Goal: Transaction & Acquisition: Book appointment/travel/reservation

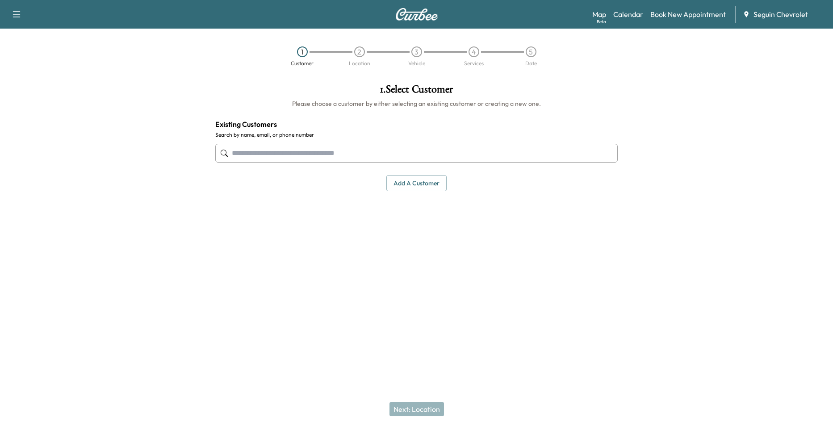
click at [324, 154] on input "text" at bounding box center [416, 153] width 403 height 19
click at [640, 11] on link "Calendar" at bounding box center [628, 14] width 30 height 11
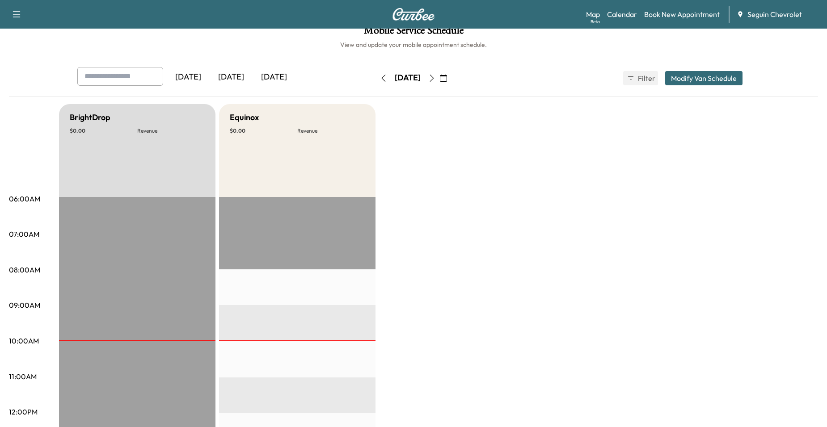
scroll to position [11, 0]
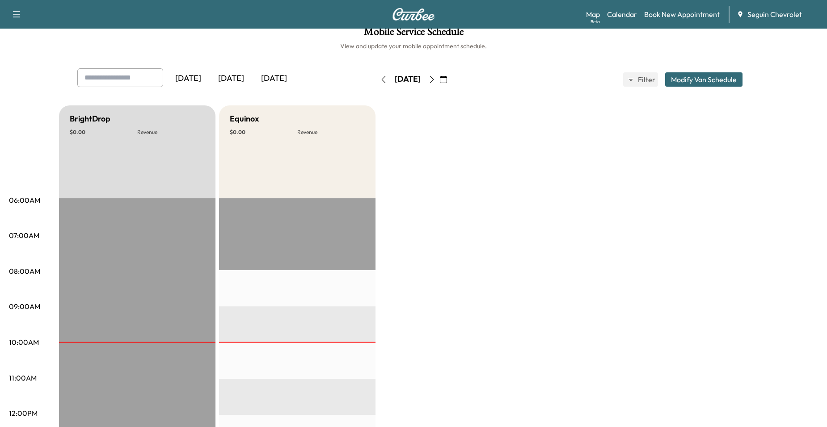
click at [435, 80] on icon "button" at bounding box center [431, 79] width 7 height 7
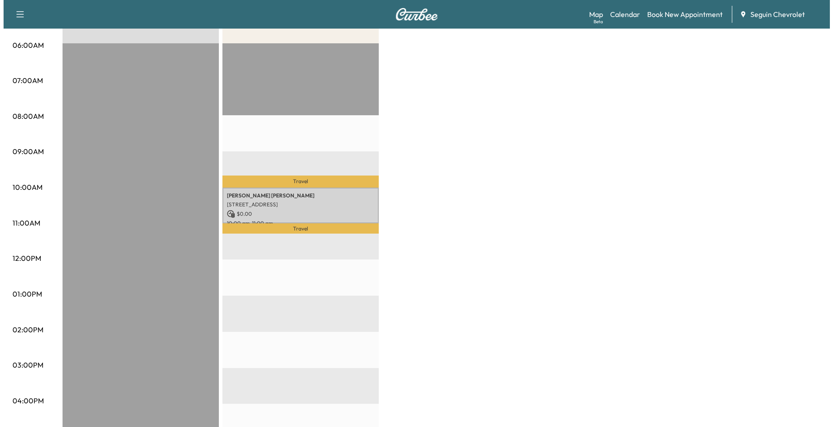
scroll to position [179, 0]
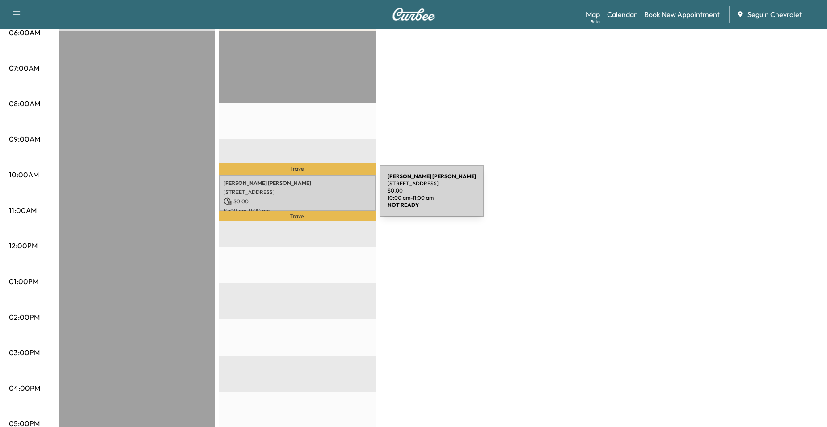
click at [312, 197] on p "$ 0.00" at bounding box center [296, 201] width 147 height 8
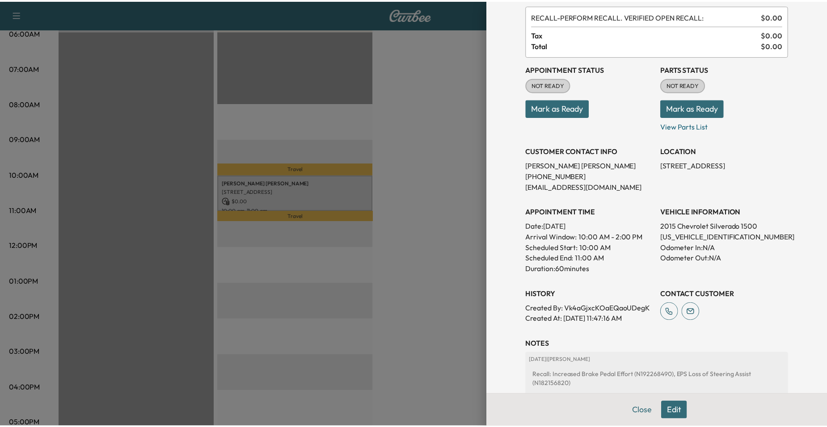
scroll to position [152, 0]
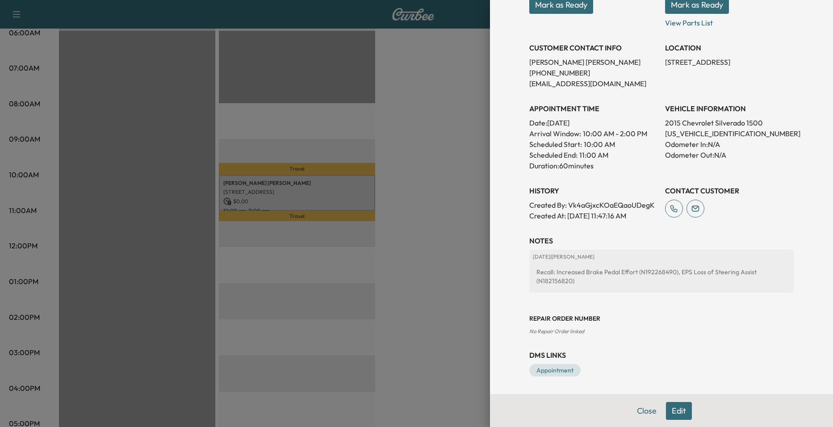
click at [447, 203] on div at bounding box center [416, 213] width 833 height 427
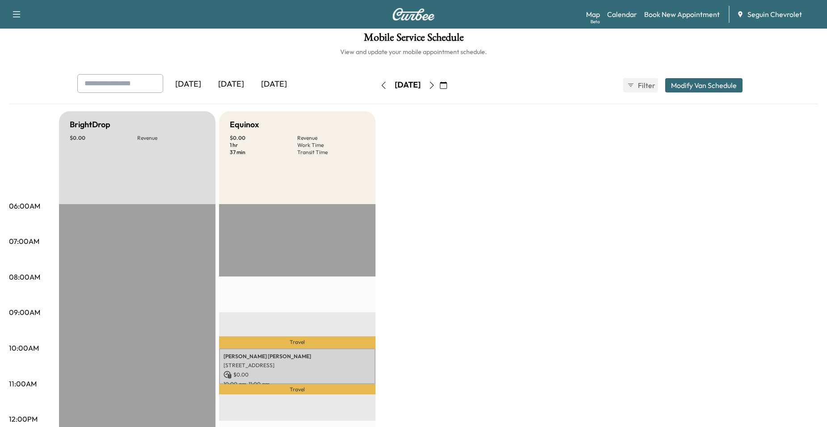
scroll to position [0, 0]
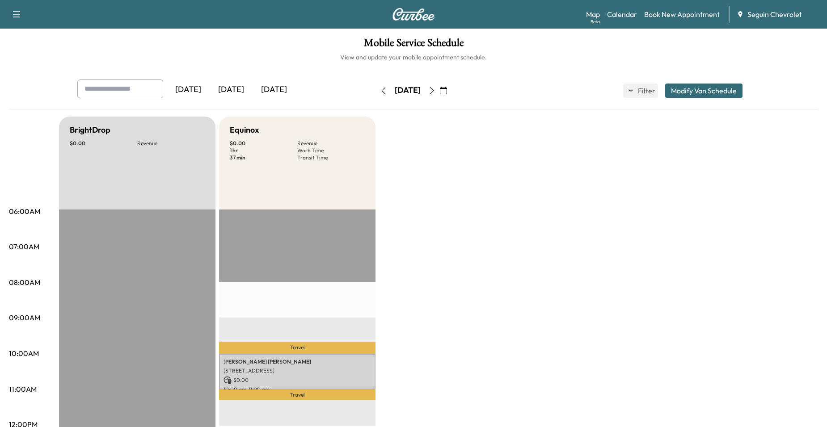
click at [435, 92] on icon "button" at bounding box center [431, 90] width 7 height 7
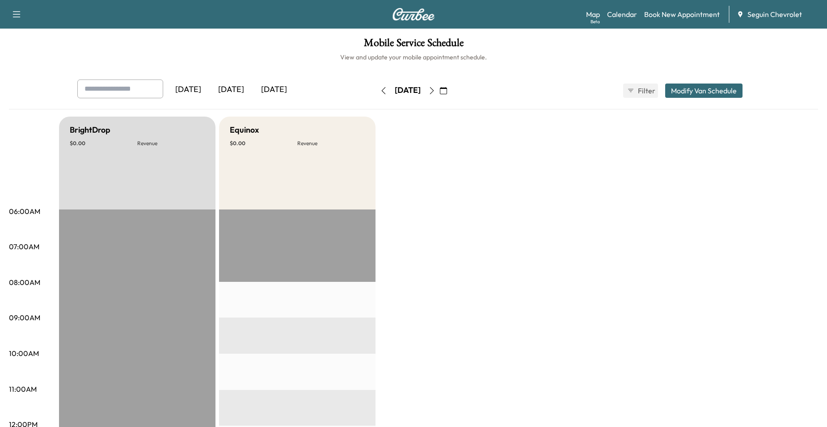
click at [439, 94] on button "button" at bounding box center [431, 91] width 15 height 14
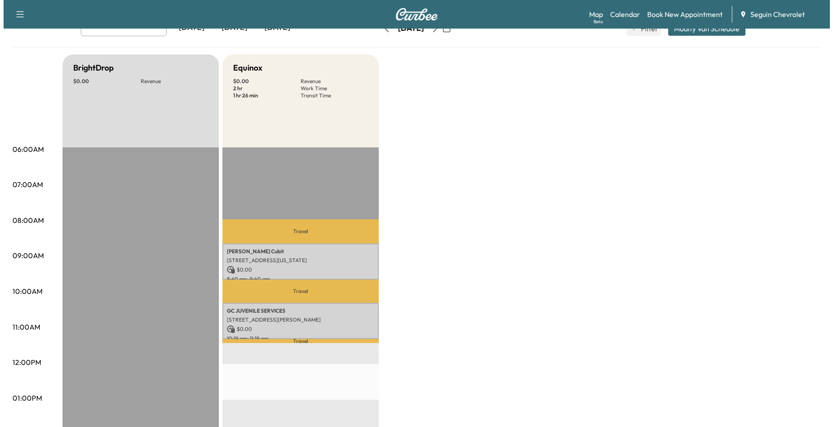
scroll to position [179, 0]
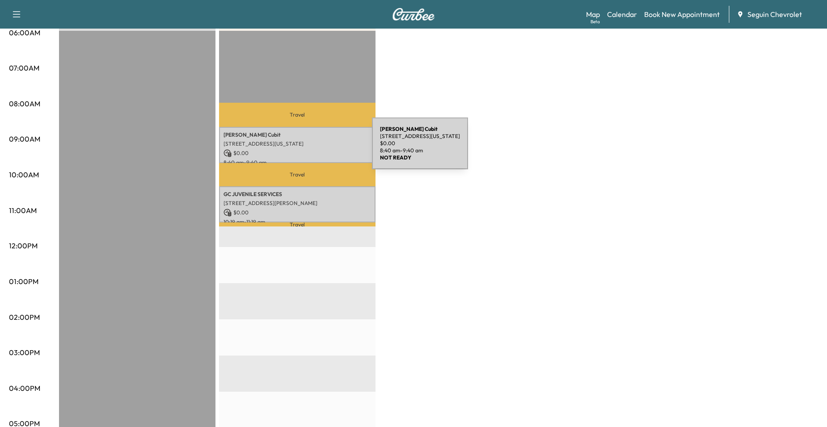
click at [305, 149] on p "$ 0.00" at bounding box center [296, 153] width 147 height 8
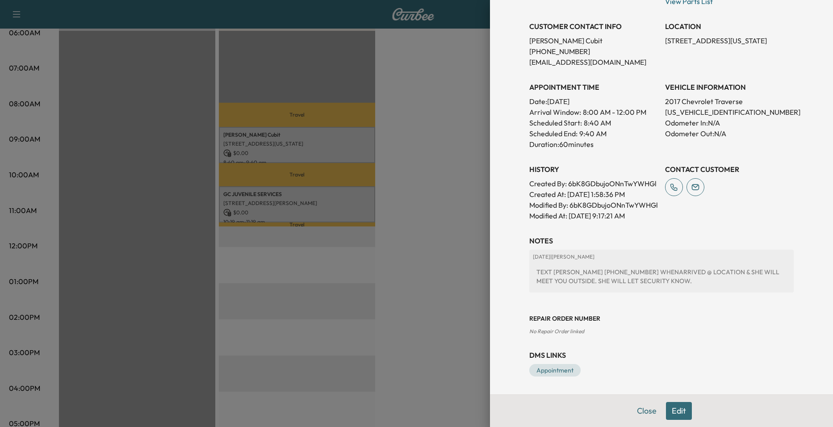
click at [446, 170] on div at bounding box center [416, 213] width 833 height 427
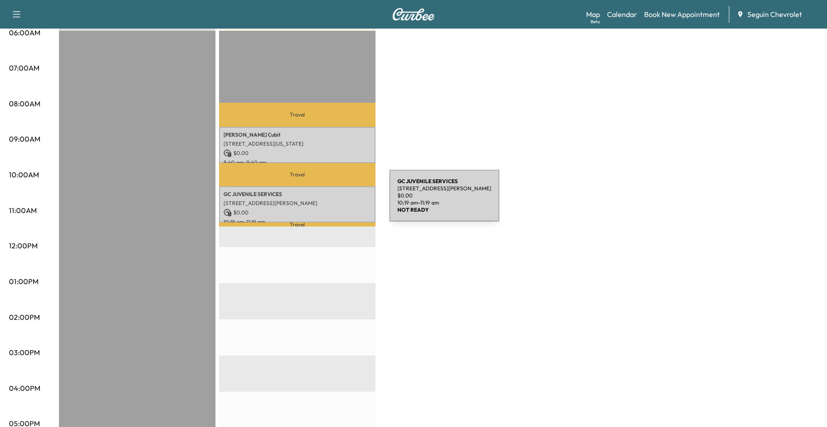
click at [322, 200] on p "[STREET_ADDRESS][PERSON_NAME]" at bounding box center [296, 203] width 147 height 7
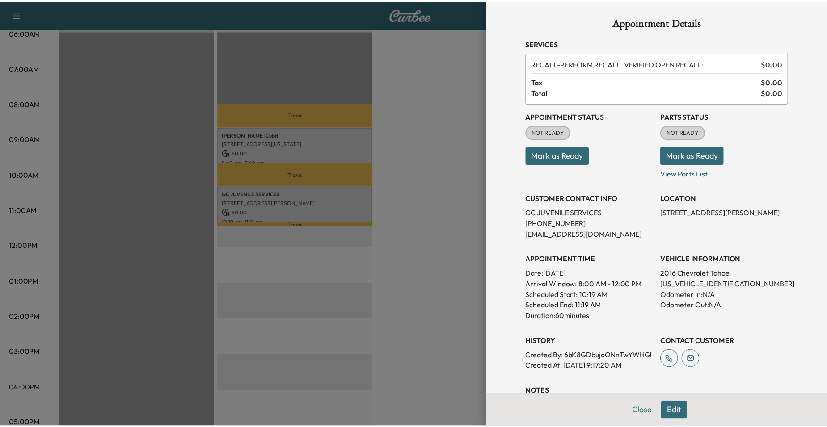
scroll to position [0, 0]
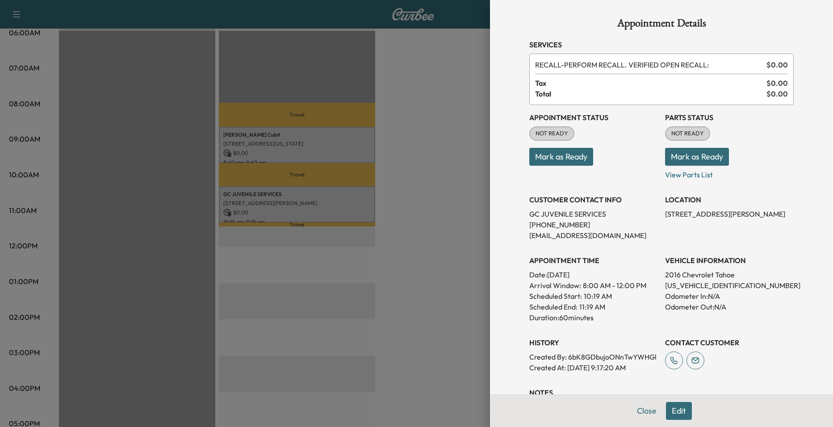
click at [452, 221] on div at bounding box center [416, 213] width 833 height 427
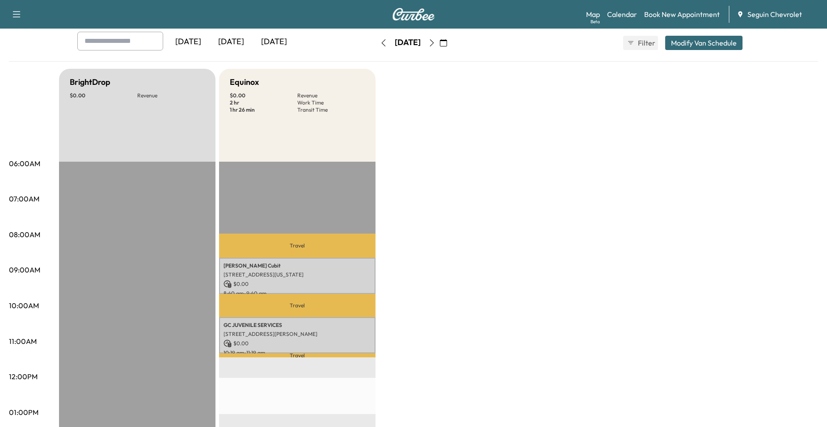
scroll to position [45, 0]
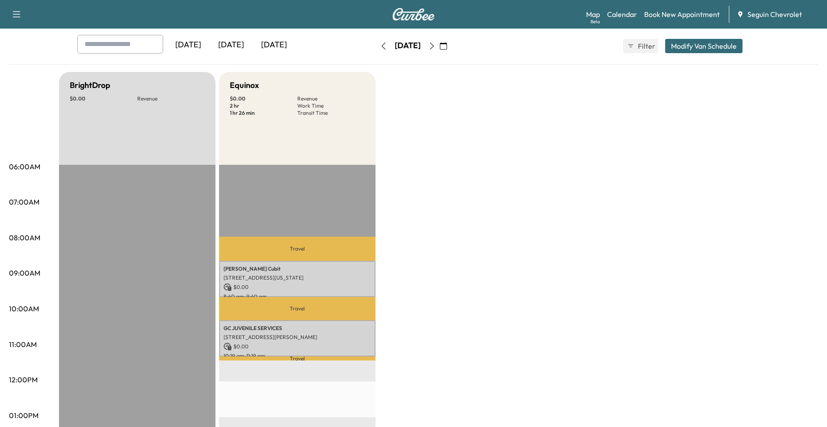
click at [434, 42] on icon "button" at bounding box center [432, 45] width 4 height 7
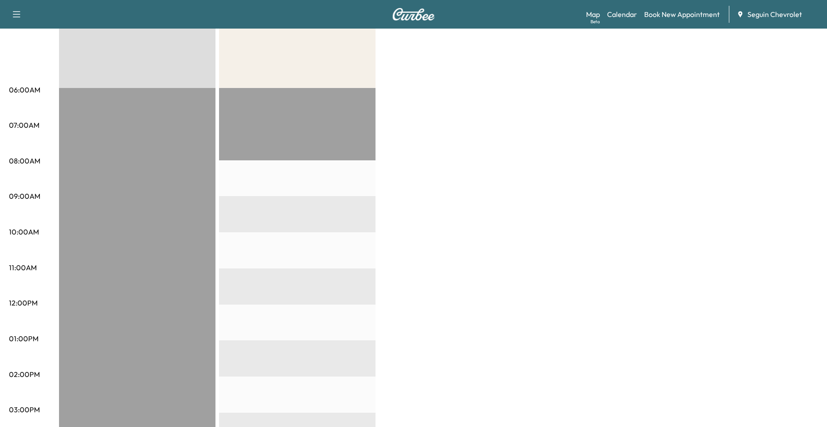
scroll to position [11, 0]
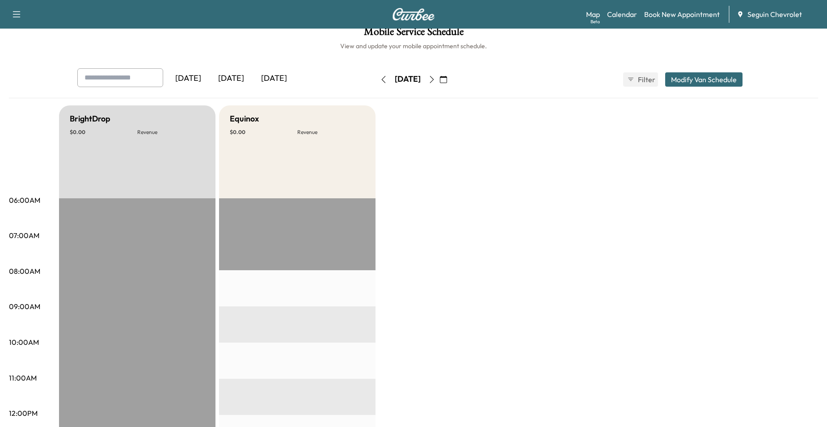
click at [439, 82] on button "button" at bounding box center [431, 79] width 15 height 14
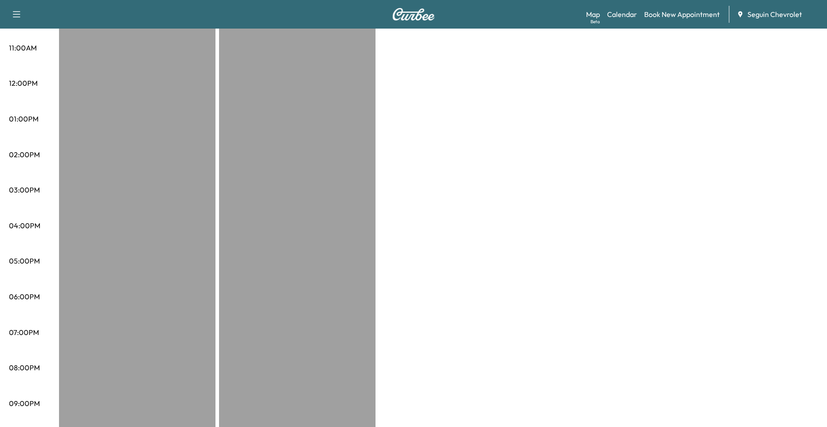
scroll to position [369, 0]
